Goal: Use online tool/utility: Utilize a website feature to perform a specific function

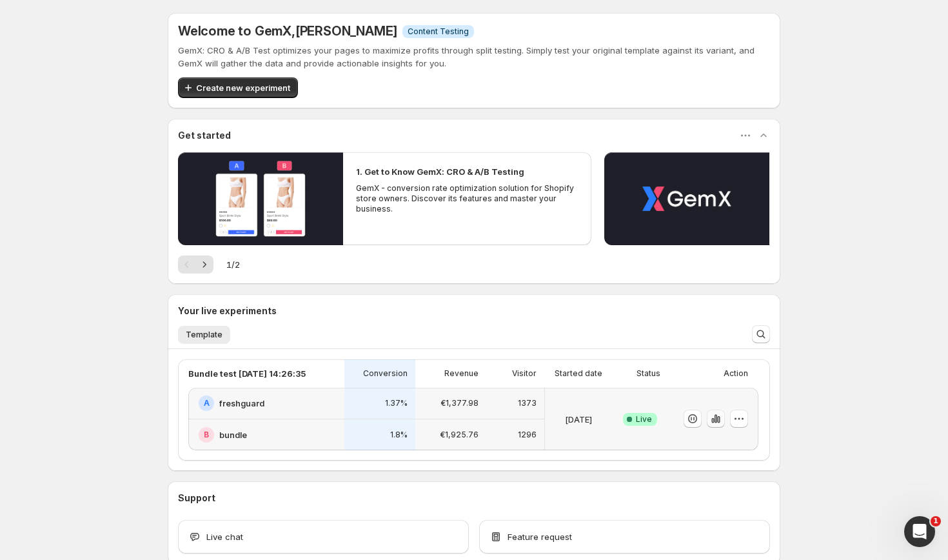
click at [716, 424] on icon "button" at bounding box center [715, 418] width 13 height 13
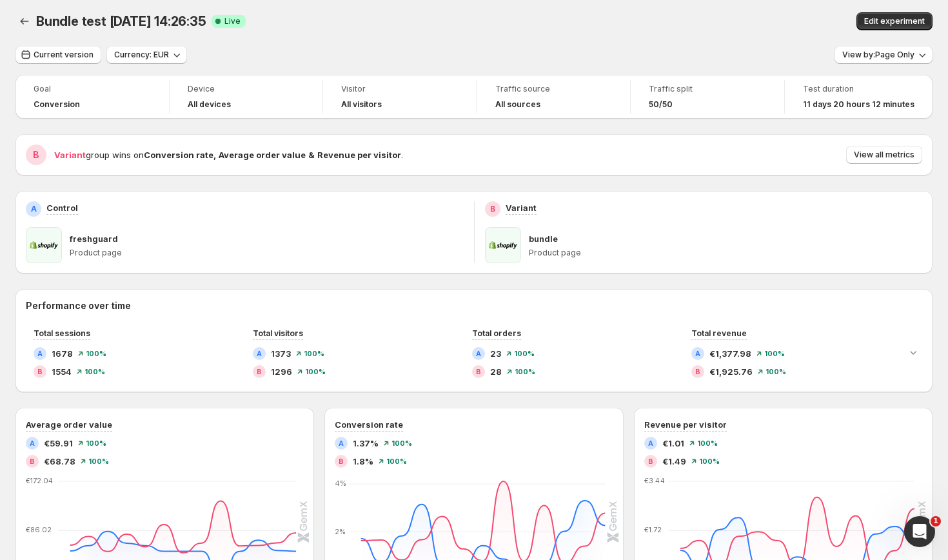
scroll to position [3, 0]
click at [896, 55] on span "View by: Page Only" at bounding box center [878, 55] width 72 height 10
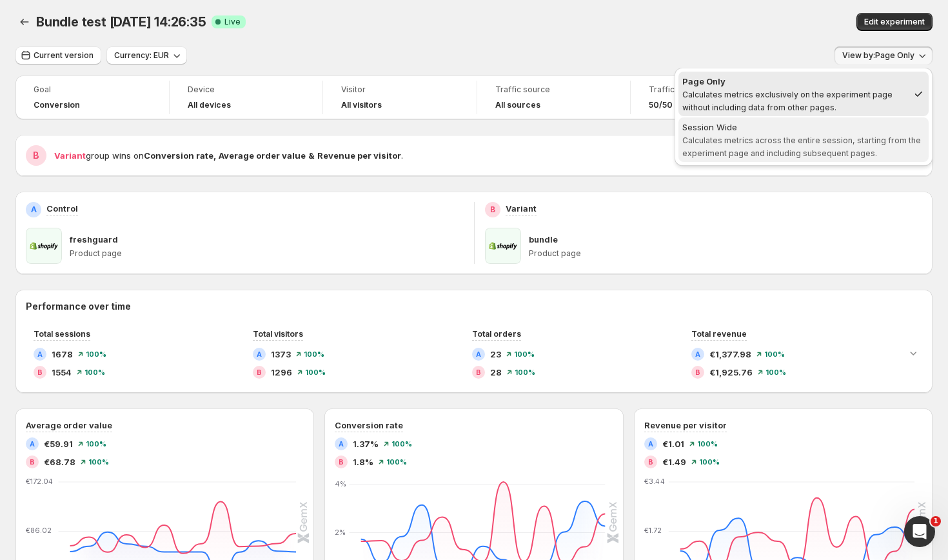
click at [827, 143] on span "Calculates metrics across the entire session, starting from the experiment page…" at bounding box center [801, 146] width 239 height 23
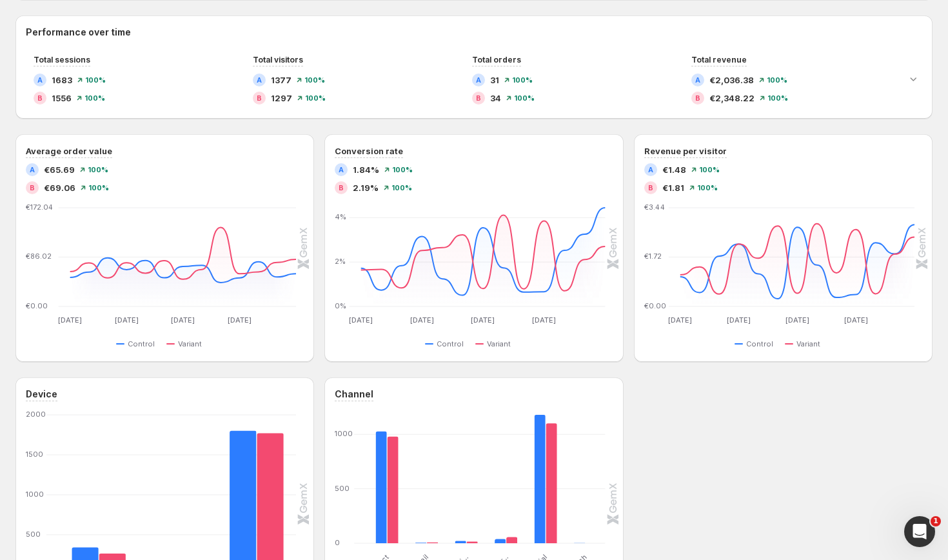
scroll to position [240, 0]
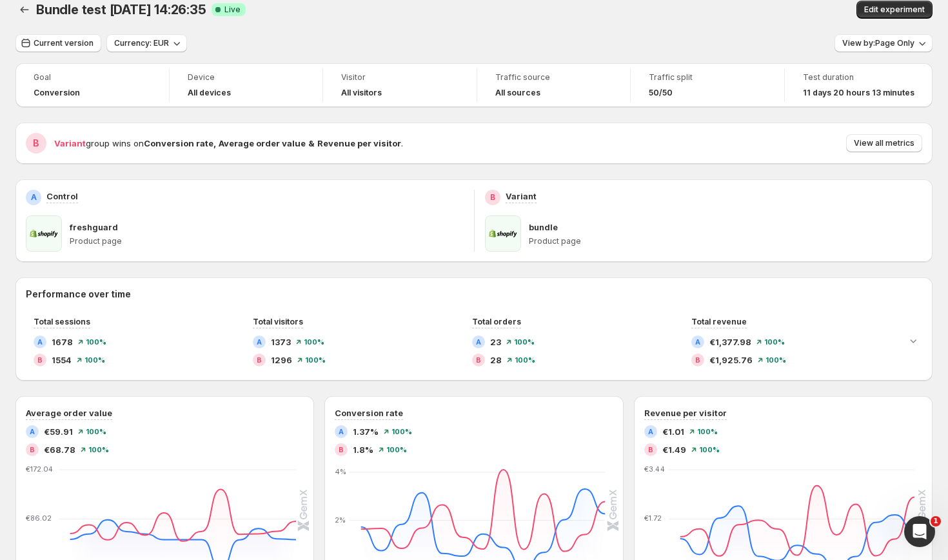
scroll to position [18, 0]
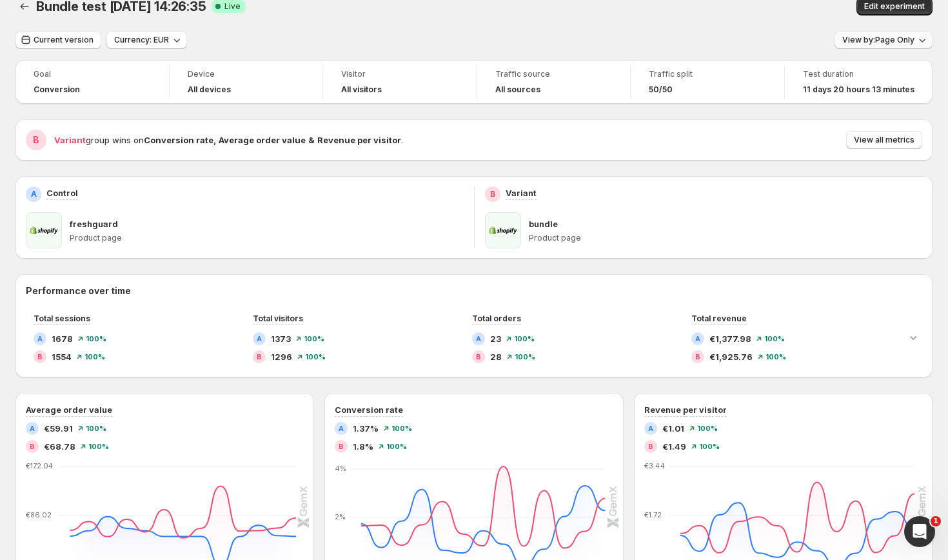
click at [890, 44] on span "View by: Page Only" at bounding box center [878, 40] width 72 height 10
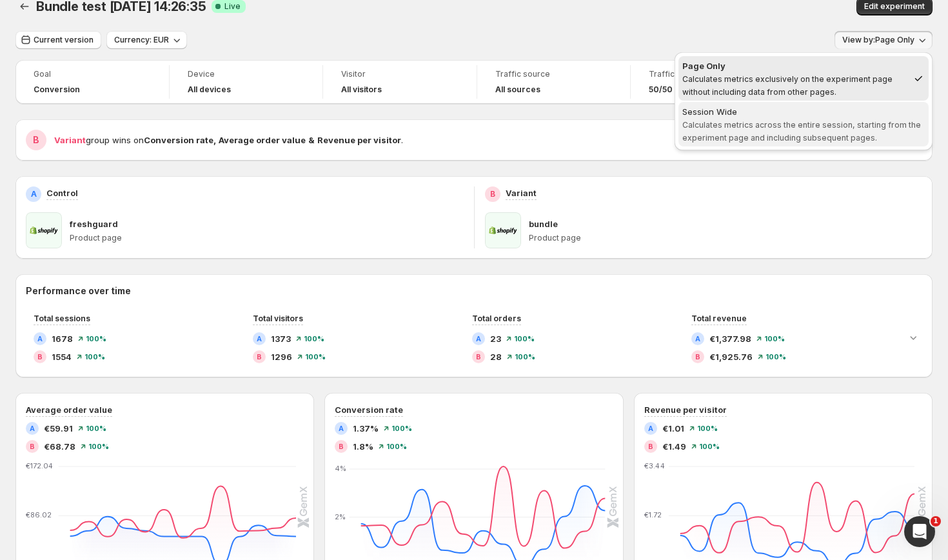
click at [807, 119] on span "Session Wide Calculates metrics across the entire session, starting from the ex…" at bounding box center [803, 124] width 243 height 39
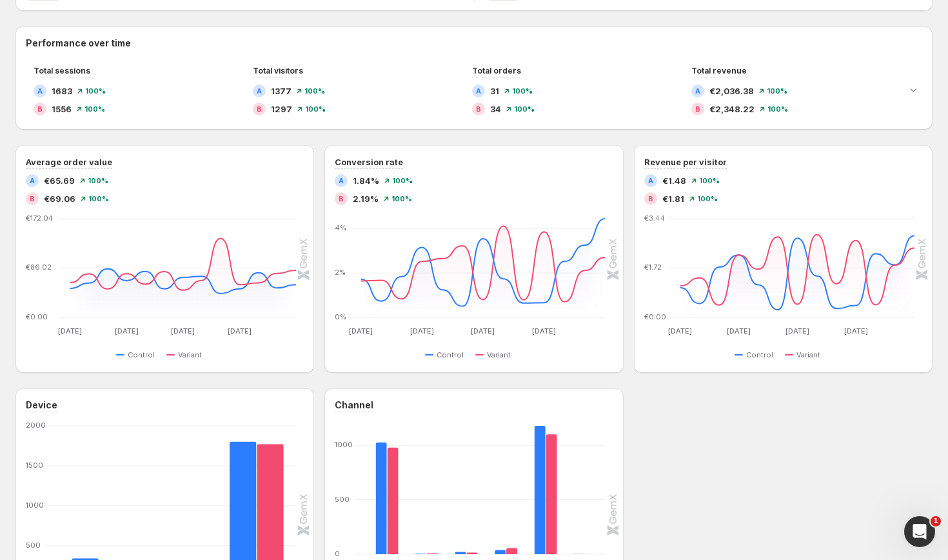
scroll to position [0, 0]
